Goal: Task Accomplishment & Management: Complete application form

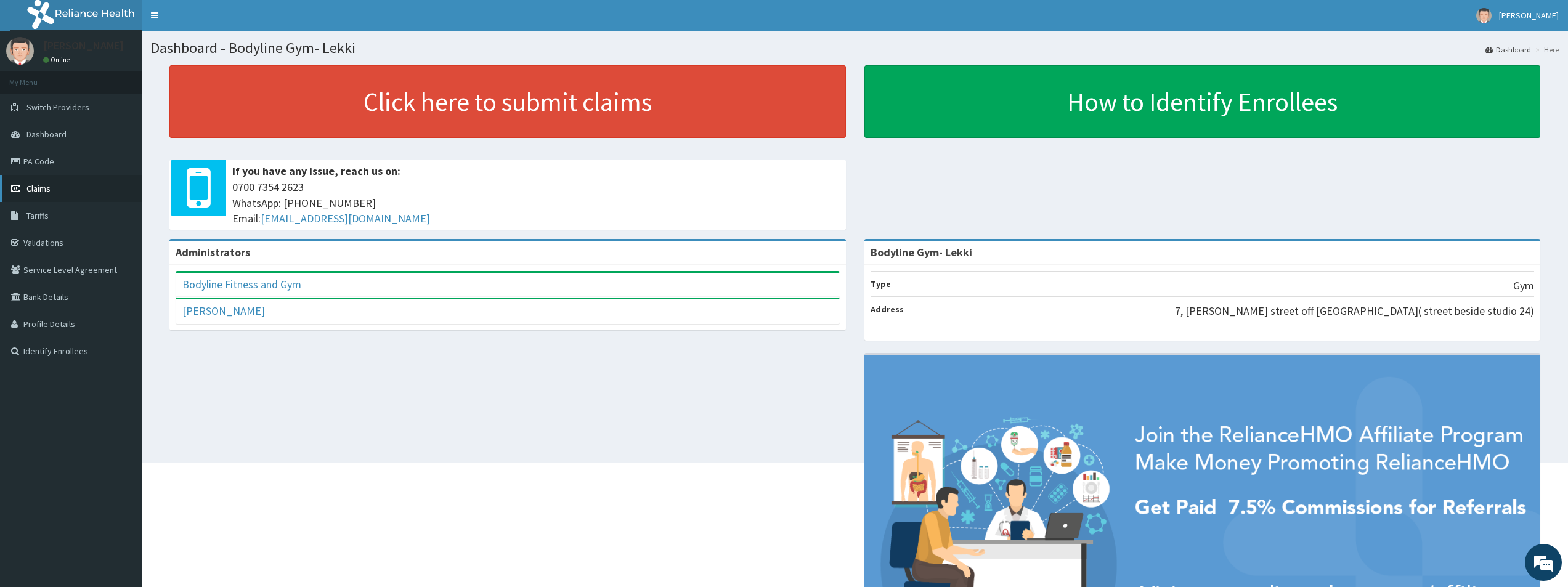
click at [50, 186] on span "Claims" at bounding box center [38, 189] width 24 height 11
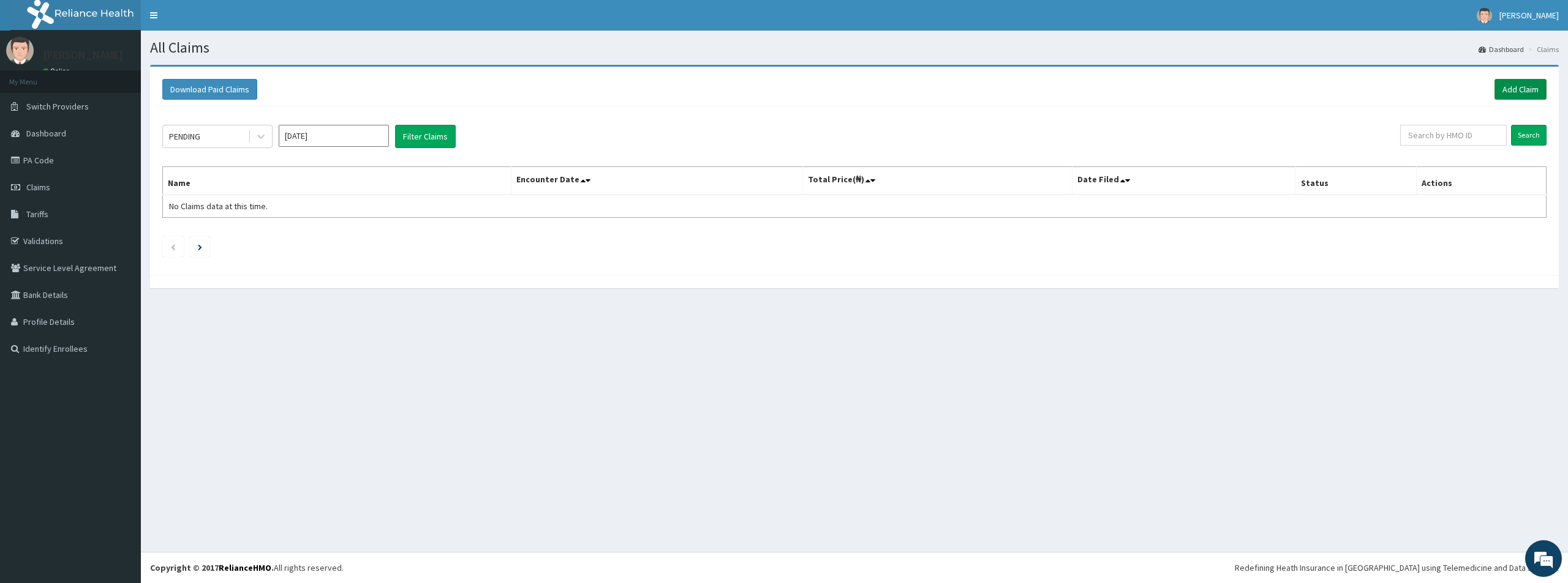
click at [1532, 93] on link "Add Claim" at bounding box center [1520, 89] width 52 height 21
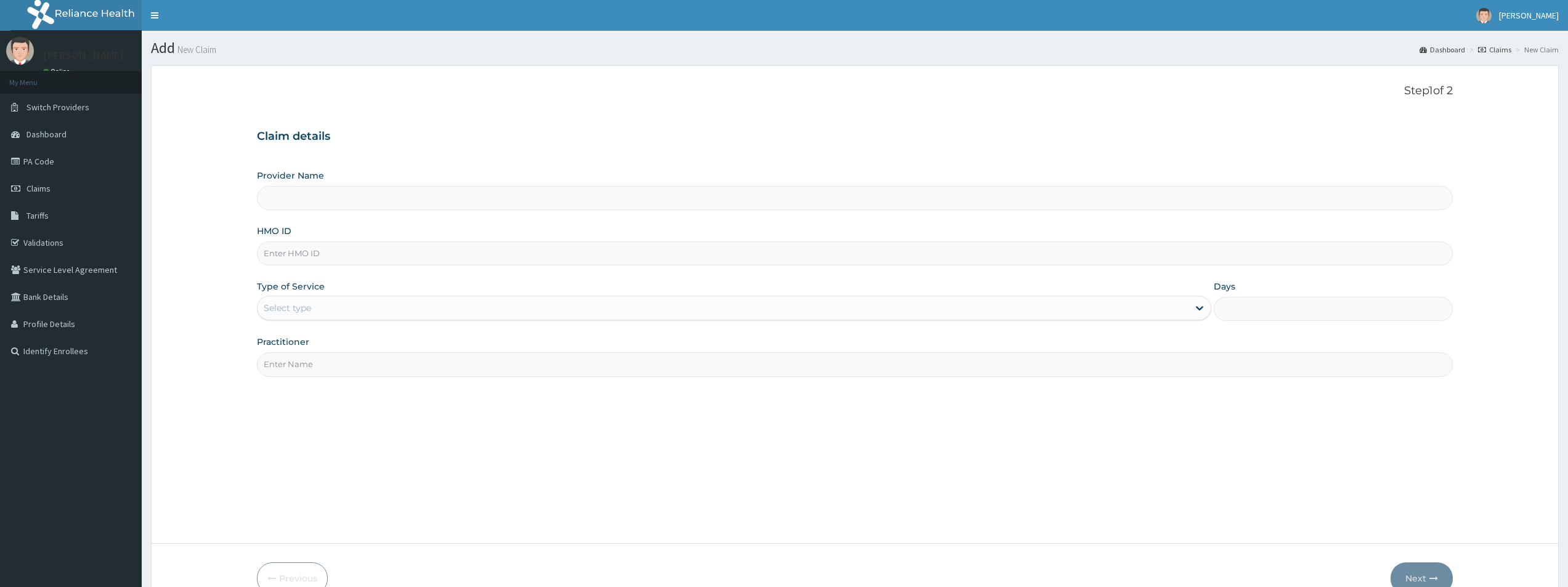
click at [351, 261] on input "HMO ID" at bounding box center [855, 254] width 1196 height 24
type input "Bodyline Gym- Lekki"
type input "1"
type input "a"
type input "AKG/10081/A"
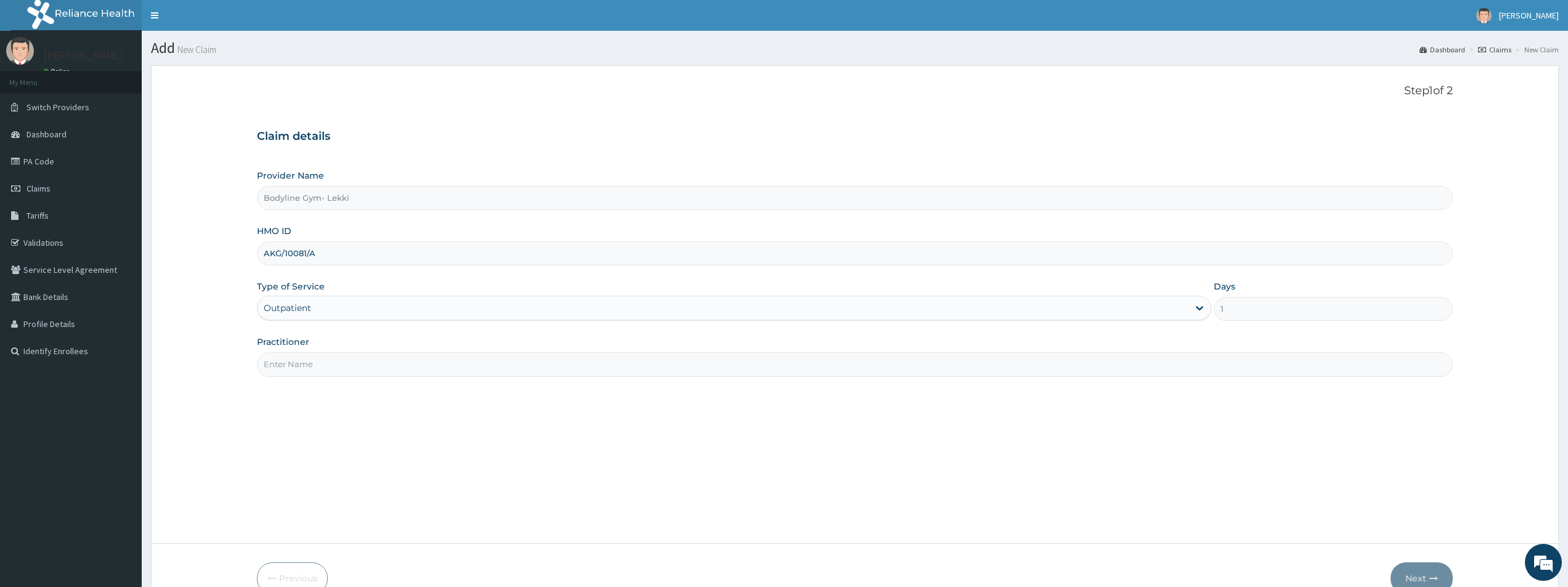
click at [367, 358] on input "Practitioner" at bounding box center [855, 365] width 1196 height 24
type input "BODYLINE"
click at [1441, 584] on button "Next" at bounding box center [1421, 579] width 62 height 32
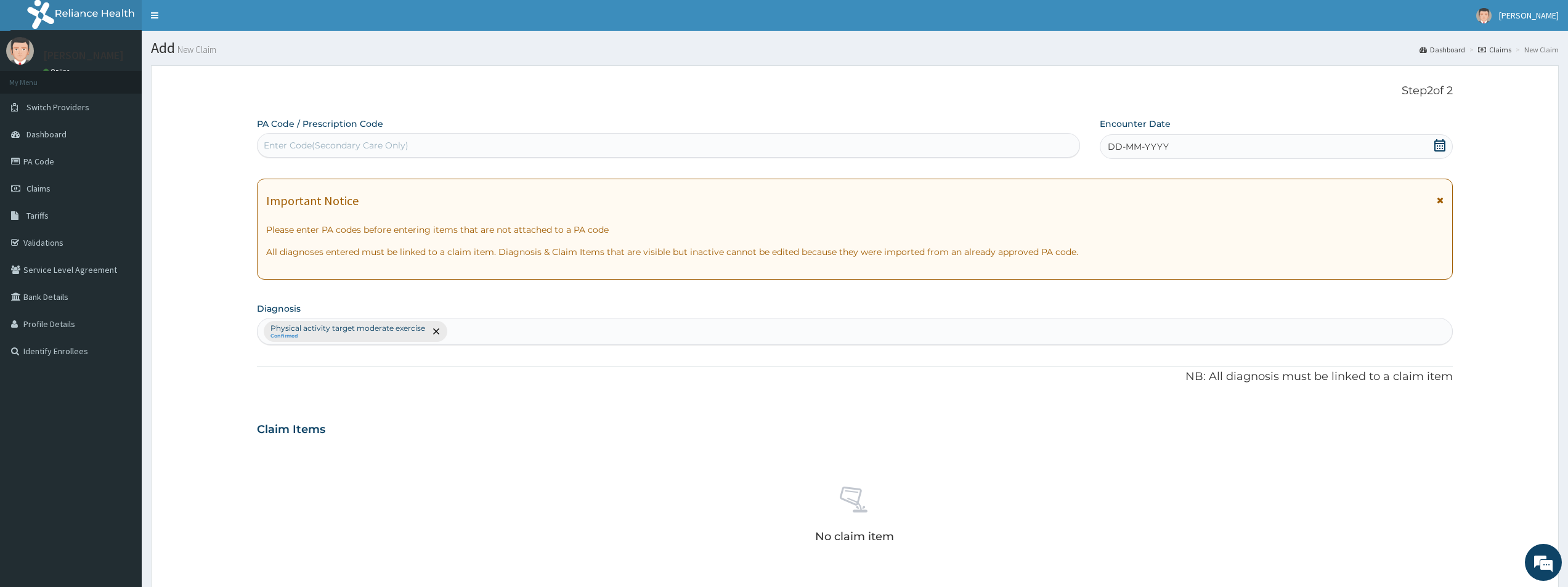
click at [483, 144] on div "Enter Code(Secondary Care Only)" at bounding box center [668, 145] width 822 height 20
type input "PA/5422DB"
click at [1437, 151] on icon at bounding box center [1440, 146] width 11 height 13
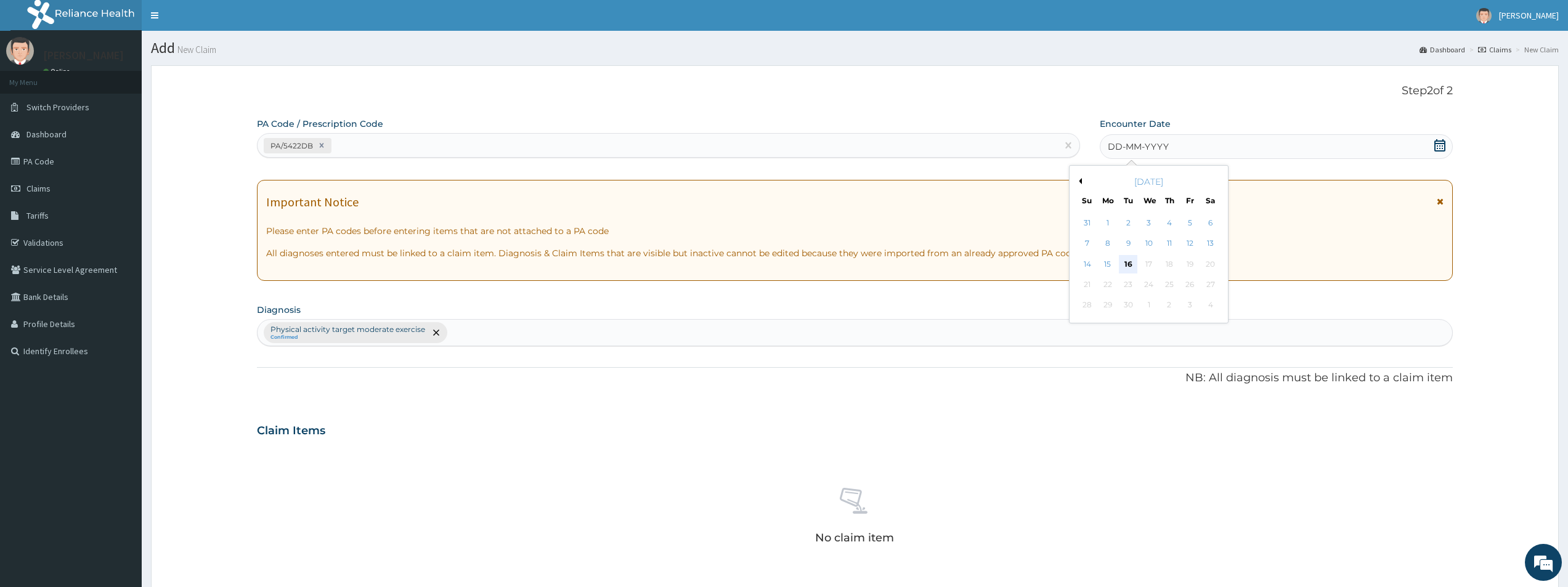
click at [1121, 266] on div "16" at bounding box center [1128, 264] width 19 height 19
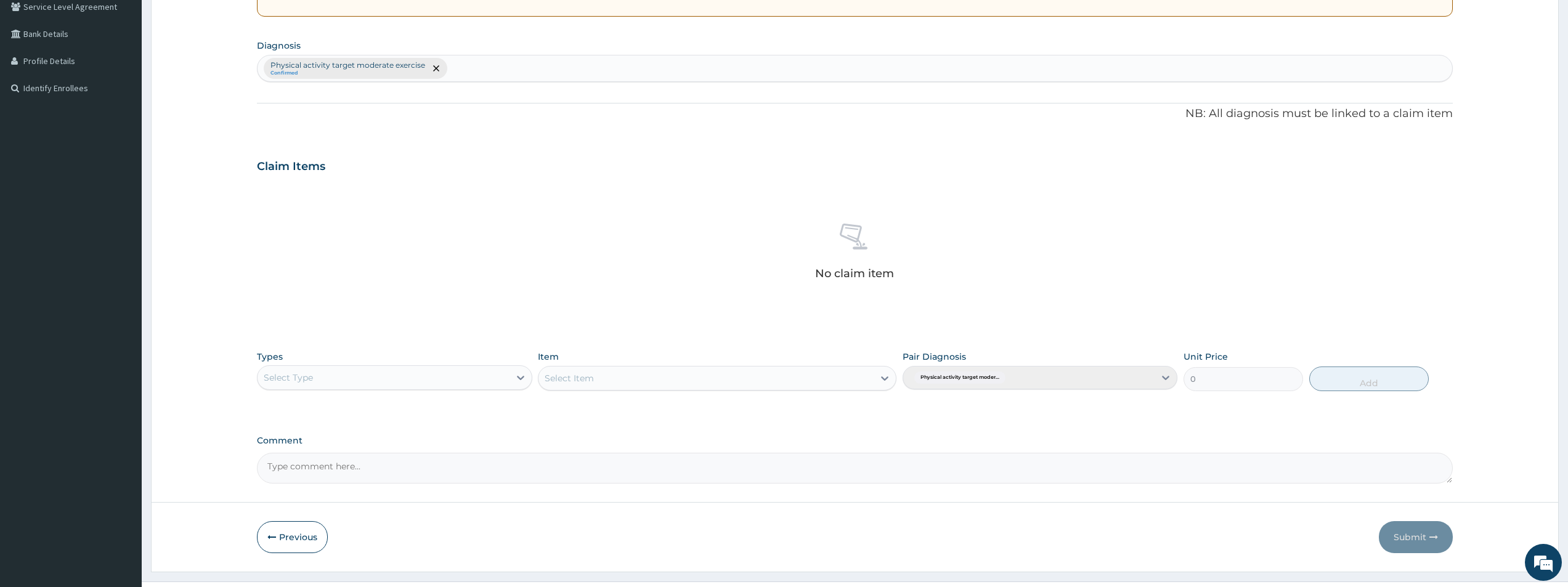
scroll to position [289, 0]
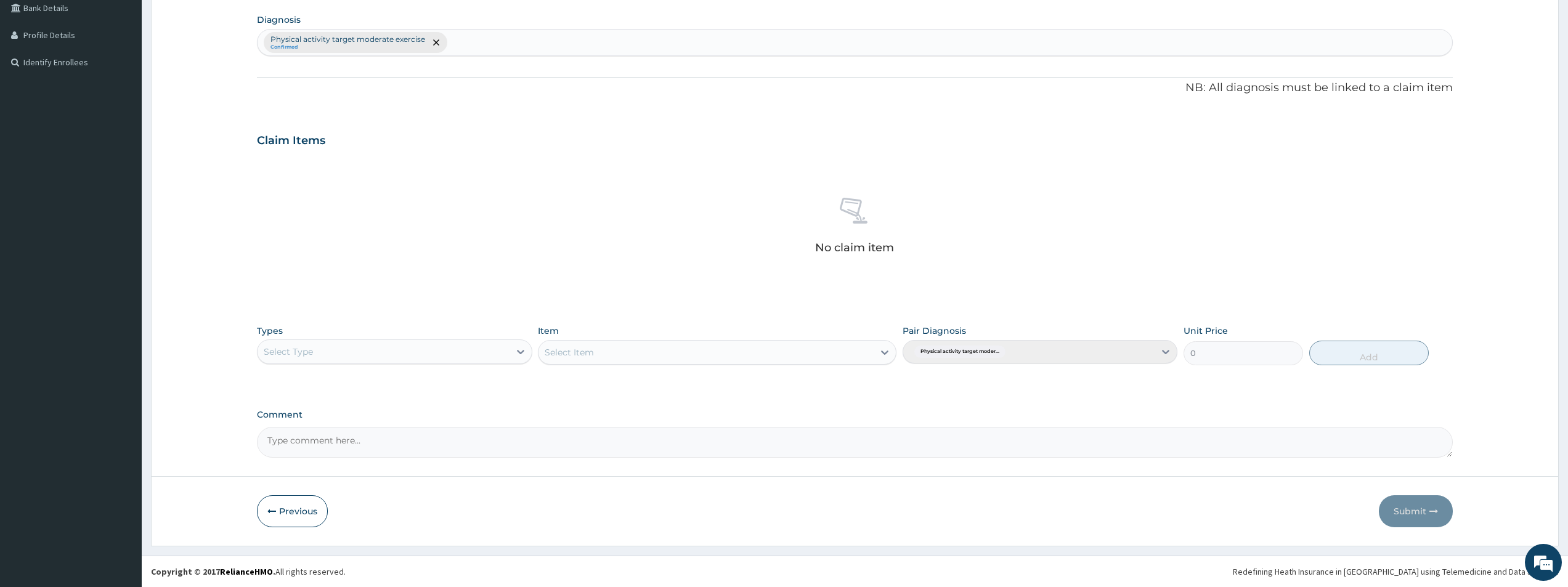
click at [491, 346] on div "Select Type" at bounding box center [383, 352] width 252 height 20
type input "GYM"
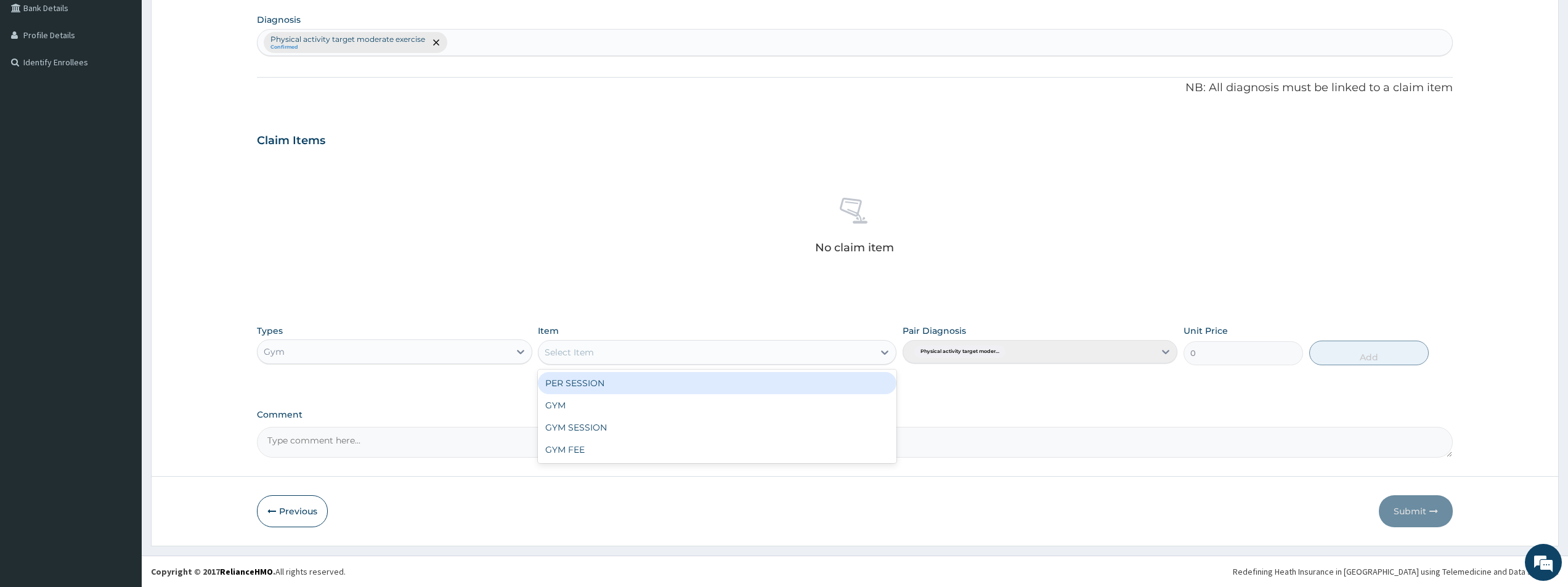
click at [788, 352] on div "Select Item" at bounding box center [706, 352] width 335 height 20
type input "GYM"
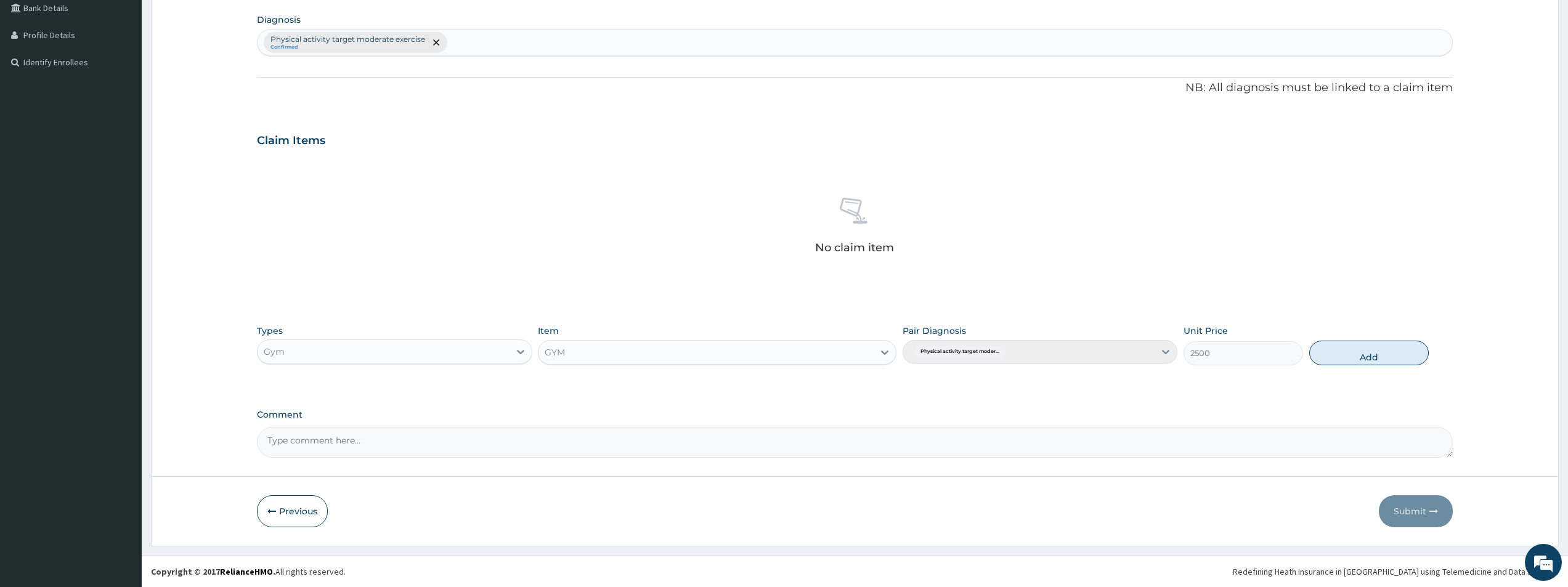
drag, startPoint x: 1378, startPoint y: 354, endPoint x: 1376, endPoint y: 379, distance: 25.1
click at [1377, 360] on button "Add" at bounding box center [1368, 353] width 119 height 24
type input "0"
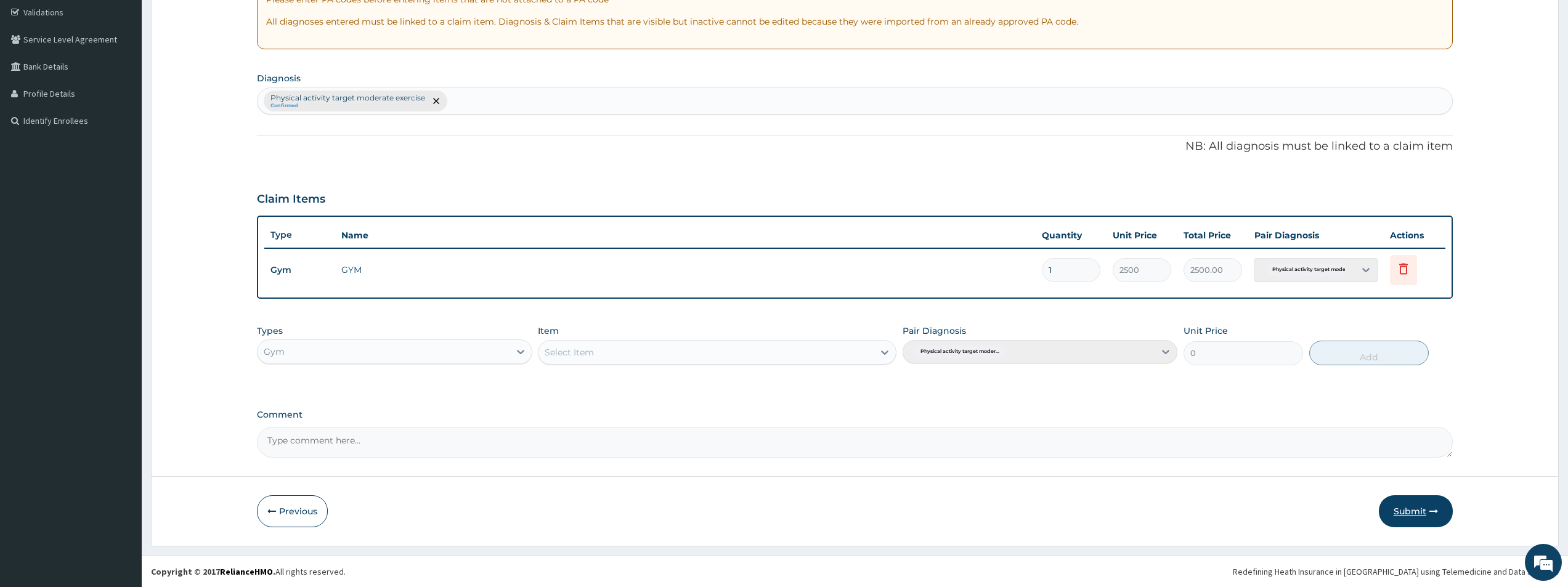
click at [1421, 514] on button "Submit" at bounding box center [1415, 512] width 74 height 32
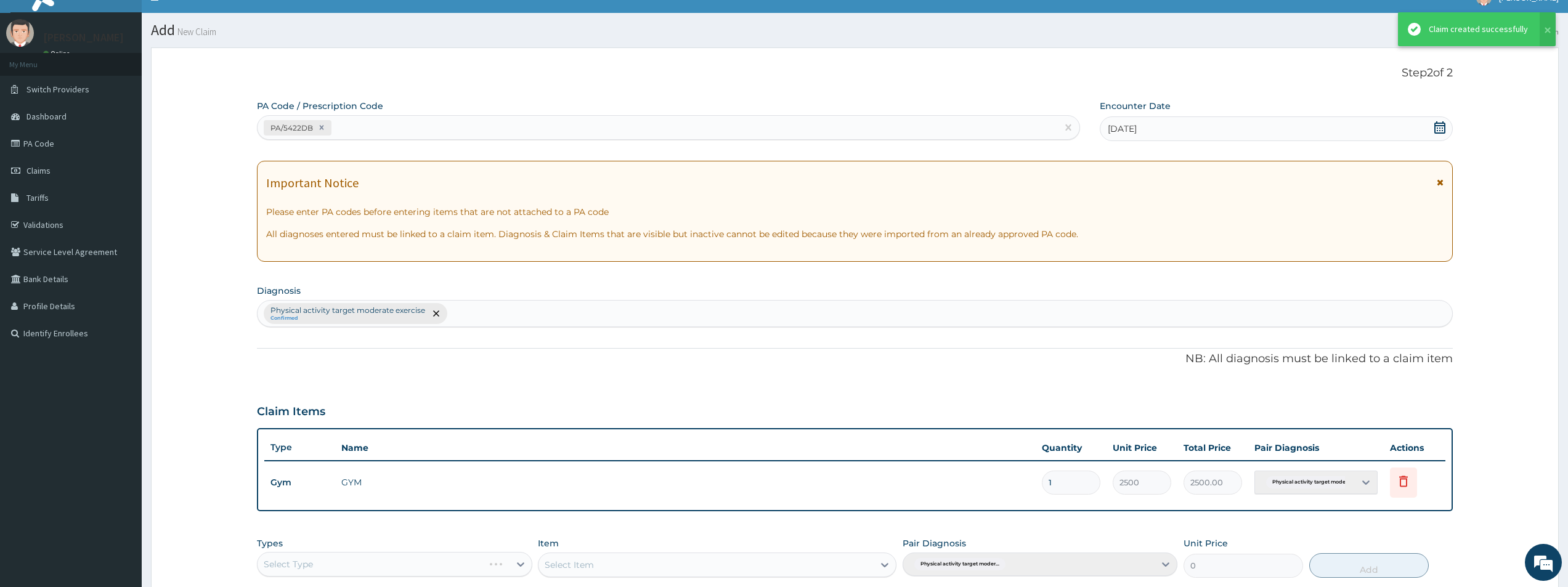
scroll to position [231, 0]
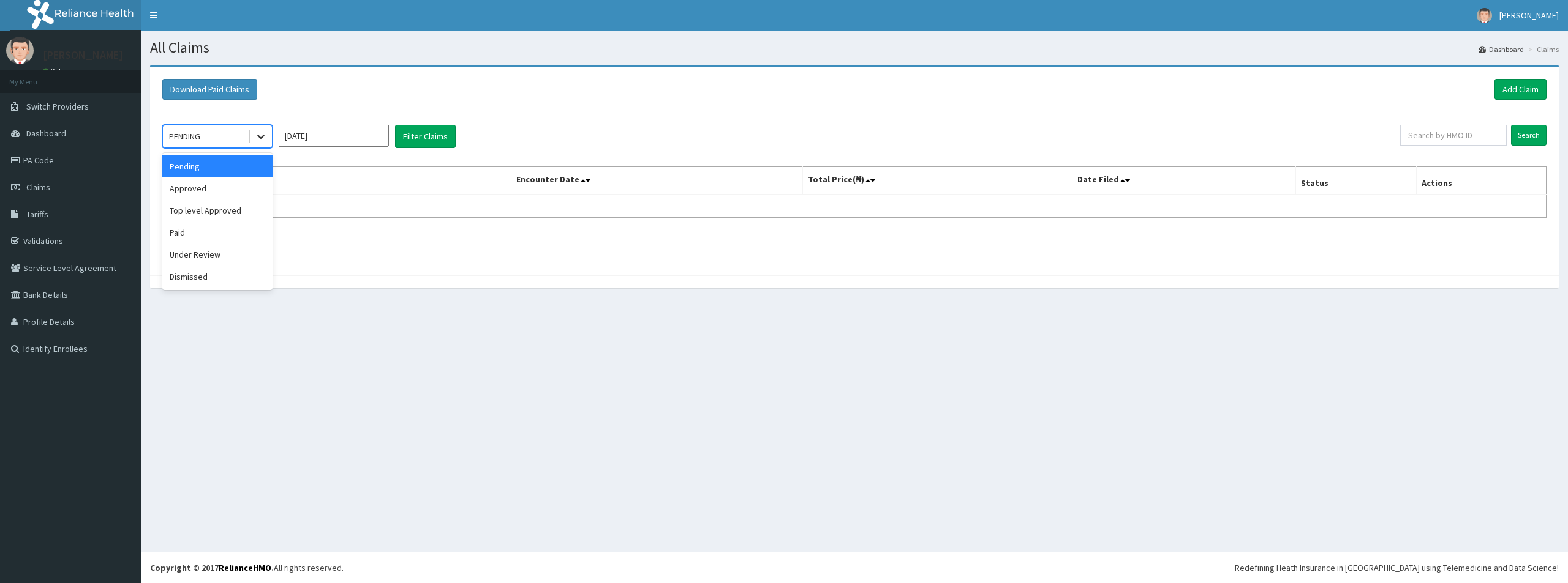
click at [265, 135] on icon at bounding box center [261, 136] width 12 height 12
drag, startPoint x: 204, startPoint y: 193, endPoint x: 230, endPoint y: 183, distance: 27.9
click at [206, 192] on div "Approved" at bounding box center [217, 188] width 110 height 22
click at [420, 134] on button "Filter Claims" at bounding box center [425, 136] width 61 height 24
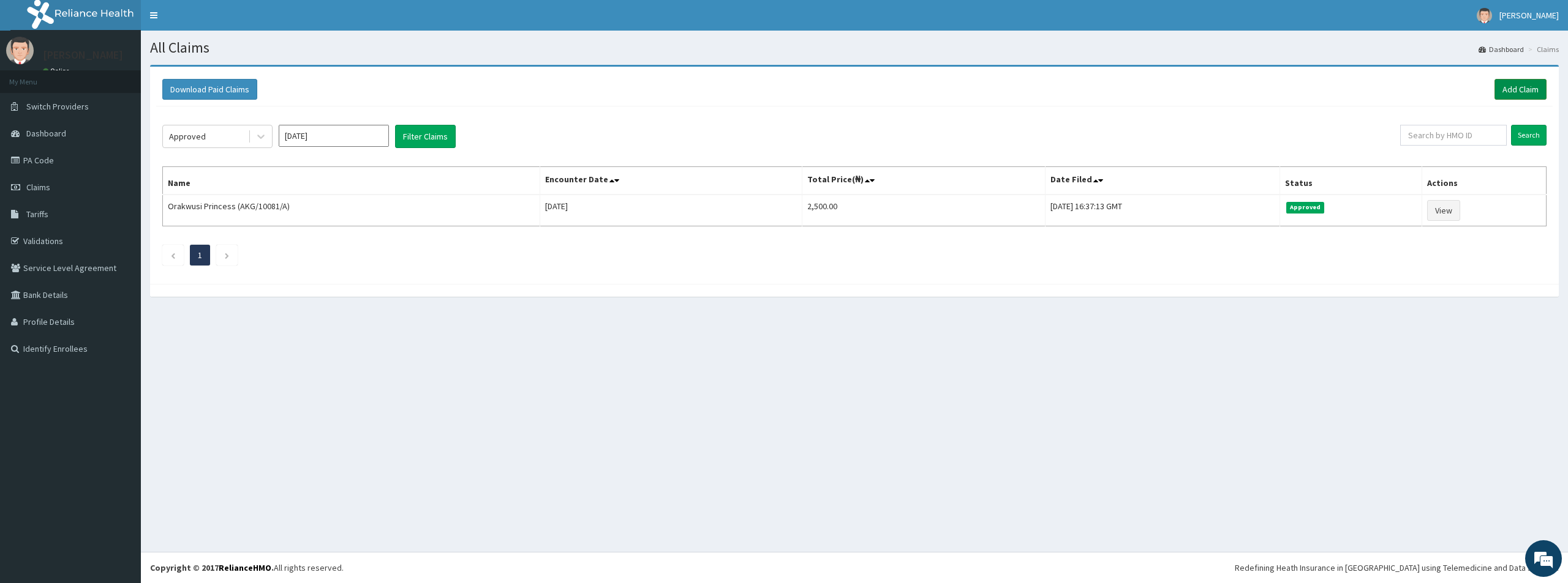
click at [1510, 91] on link "Add Claim" at bounding box center [1520, 89] width 52 height 21
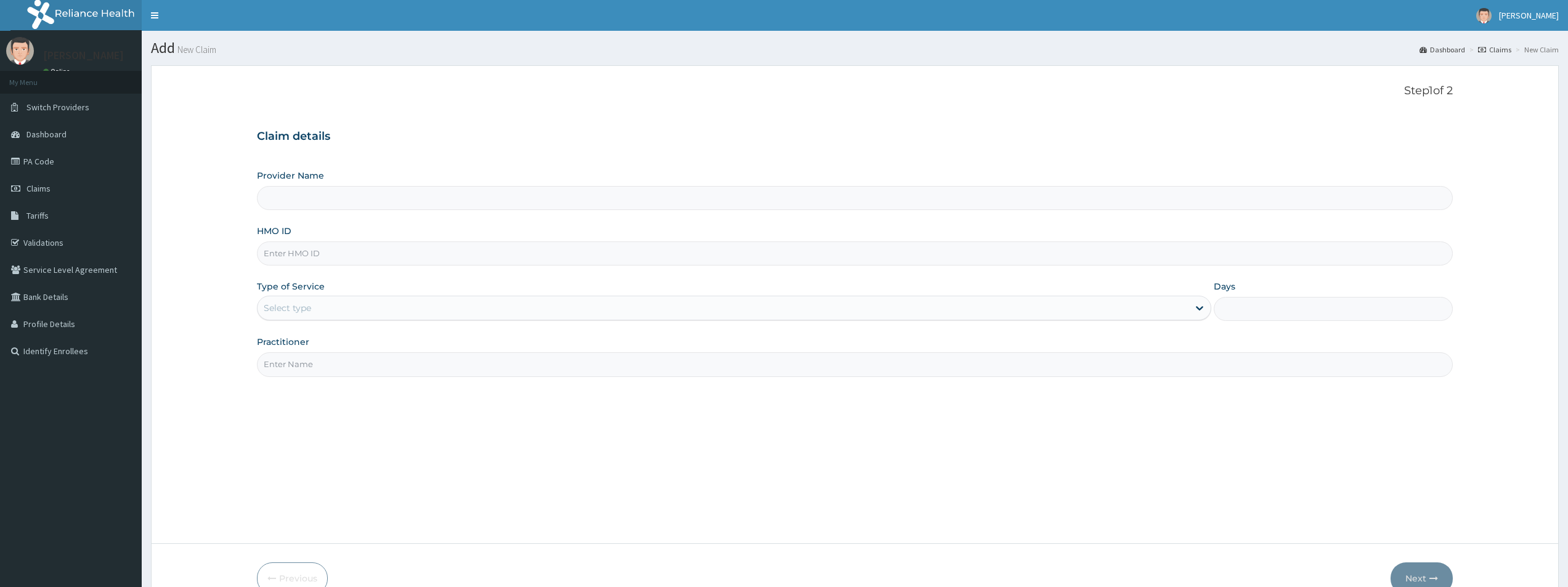
type input "Bodyline Gym- Lekki"
type input "1"
